Goal: Transaction & Acquisition: Purchase product/service

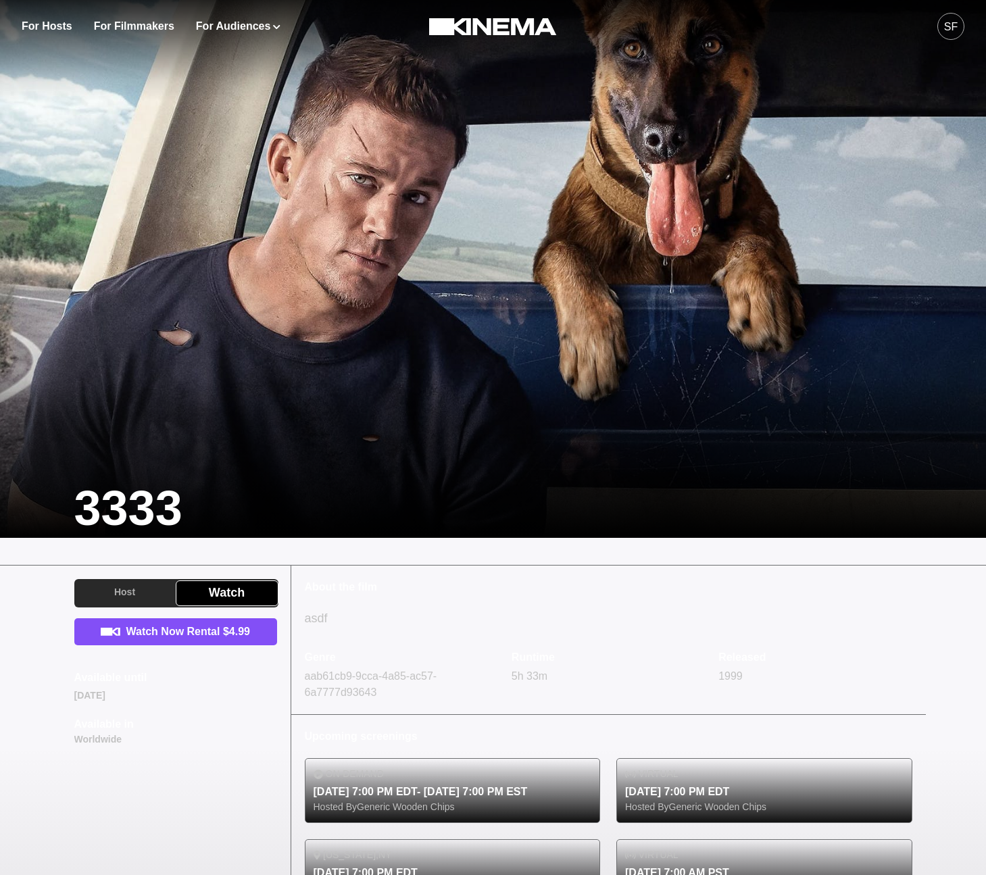
scroll to position [80, 0]
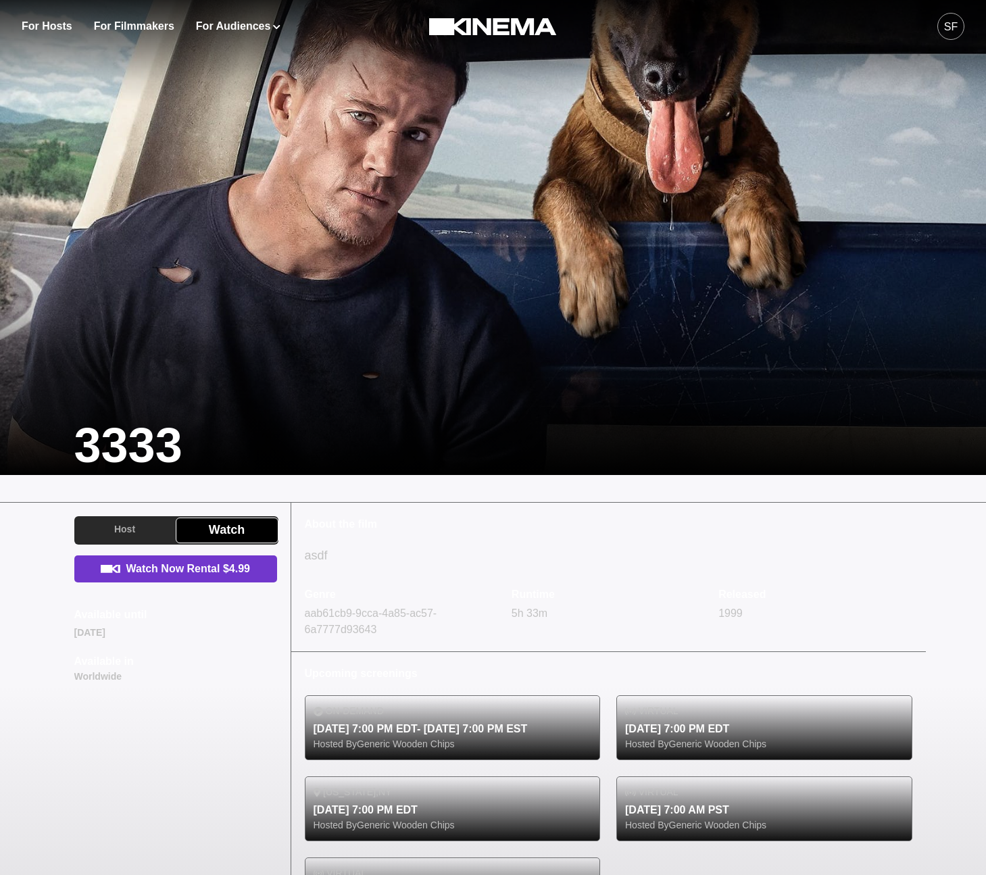
click at [194, 567] on link "Watch Now Rental $4.99" at bounding box center [175, 569] width 203 height 27
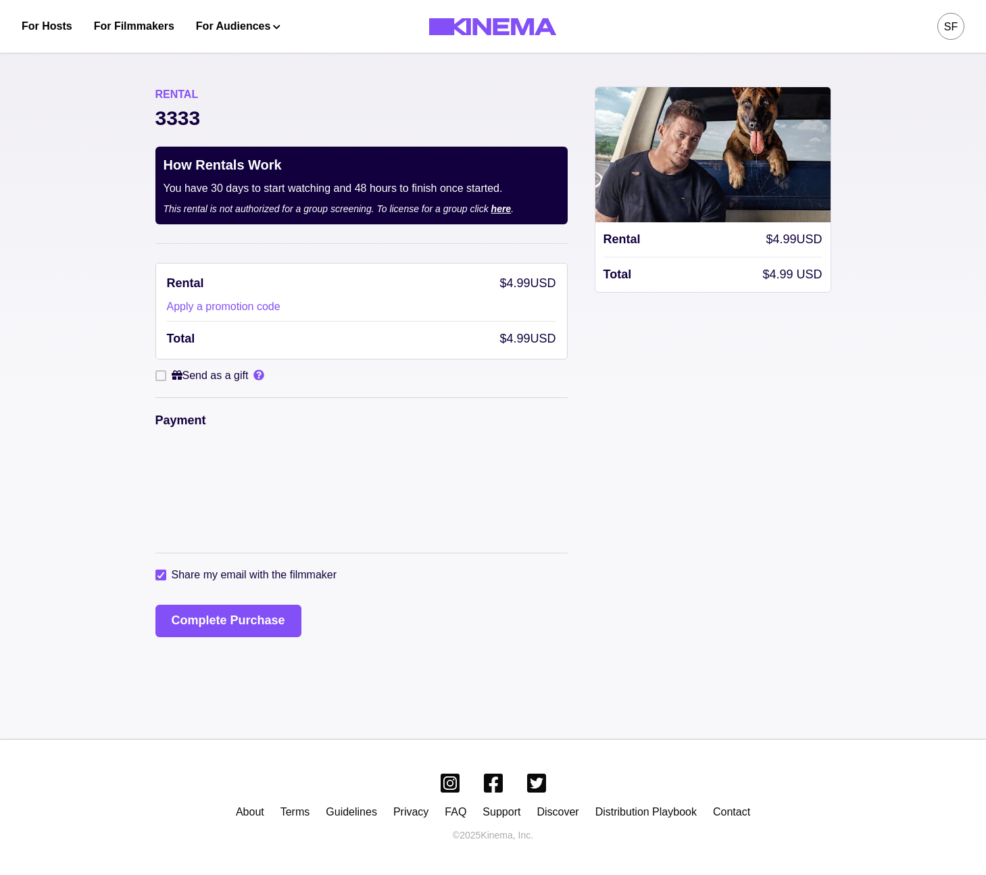
click at [512, 214] on link "here" at bounding box center [501, 208] width 20 height 11
